Goal: Check status

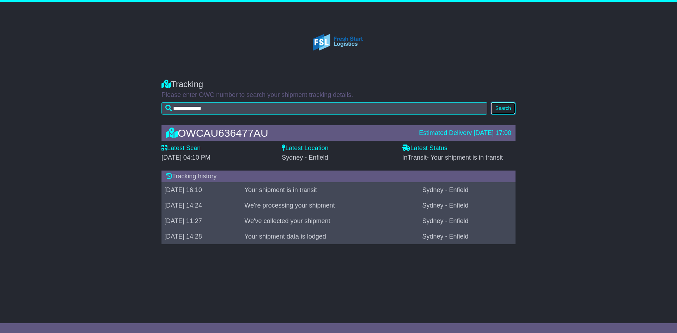
click at [503, 106] on button "Search" at bounding box center [503, 108] width 25 height 12
click at [423, 54] on col-sm-3 at bounding box center [338, 42] width 391 height 60
click at [492, 60] on col-sm-3 at bounding box center [338, 42] width 391 height 60
click at [550, 171] on div "OWCAU636477AU Estimated Delivery 22 Aug 2025 17:00 Latest Scan 21 August 2025 -…" at bounding box center [338, 186] width 677 height 137
click at [505, 110] on button "Search" at bounding box center [503, 108] width 25 height 12
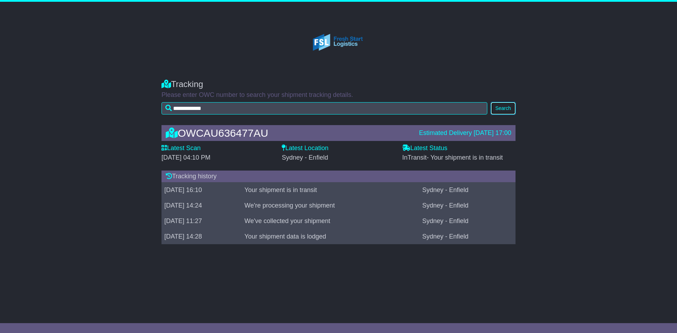
click at [504, 105] on button "Search" at bounding box center [503, 108] width 25 height 12
click at [501, 111] on button "Search" at bounding box center [503, 108] width 25 height 12
click at [503, 106] on button "Search" at bounding box center [503, 108] width 25 height 12
